Goal: Task Accomplishment & Management: Manage account settings

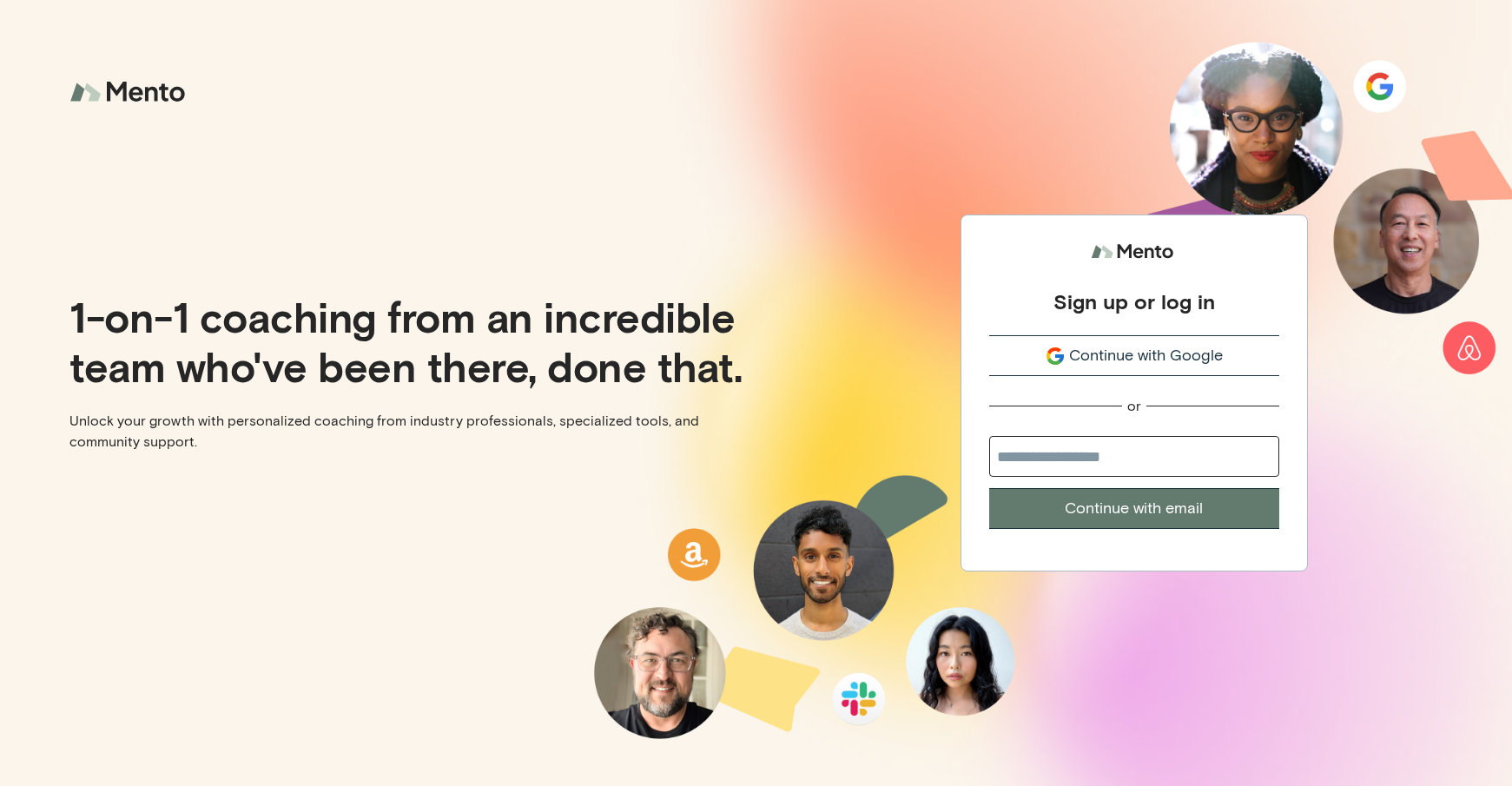
click at [1132, 460] on input "email" at bounding box center [1134, 457] width 290 height 41
type input "**********"
click at [990, 488] on button "Continue with email" at bounding box center [1134, 508] width 290 height 41
